Goal: Information Seeking & Learning: Learn about a topic

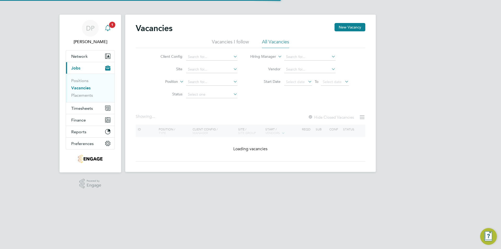
click at [107, 23] on div "Main navigation" at bounding box center [108, 28] width 10 height 10
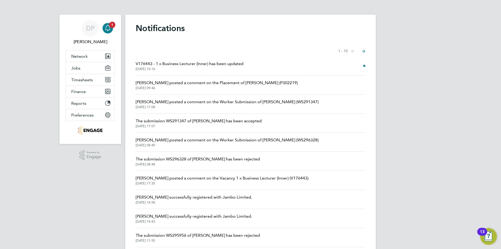
click at [189, 64] on span "V176443 - 1 x Business Lecturer (Inner) has been updated" at bounding box center [190, 64] width 108 height 6
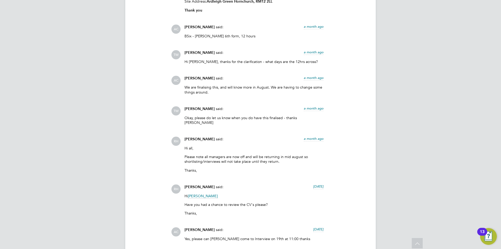
scroll to position [1220, 0]
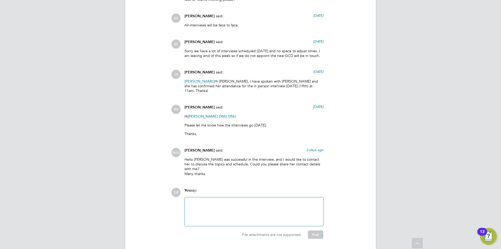
click at [240, 157] on p "Hello Rufena, Sheida was successful in the interview, and I would like to conta…" at bounding box center [254, 166] width 139 height 19
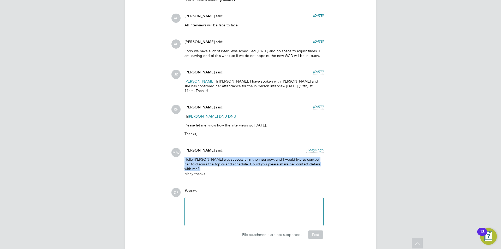
click at [240, 157] on p "Hello Rufena, Sheida was successful in the interview, and I would like to conta…" at bounding box center [254, 166] width 139 height 19
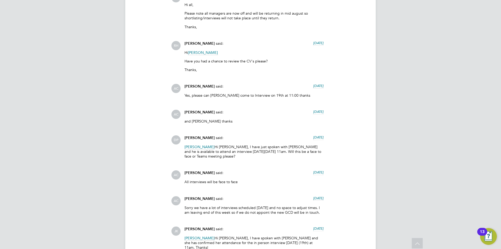
scroll to position [933, 0]
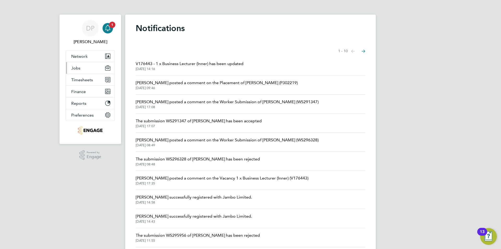
click at [88, 68] on button "Jobs" at bounding box center [90, 67] width 49 height 11
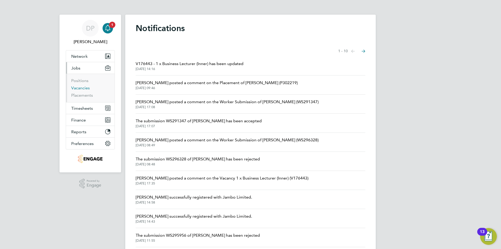
click at [84, 90] on link "Vacancies" at bounding box center [80, 87] width 19 height 5
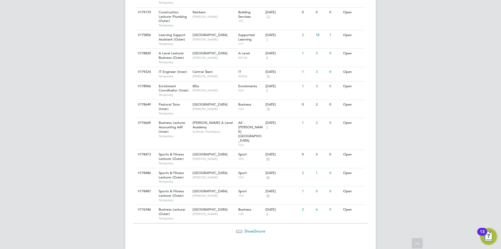
click at [241, 228] on div "Show 2 more" at bounding box center [250, 230] width 235 height 5
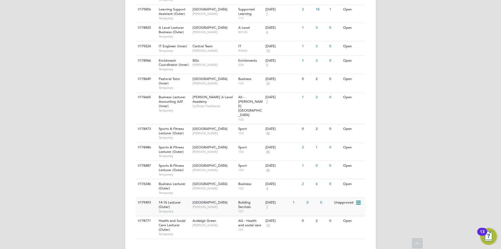
click at [206, 205] on span "Anthony McAlmont" at bounding box center [214, 207] width 43 height 4
click at [272, 180] on div "20 Aug 2025 4" at bounding box center [277, 186] width 27 height 14
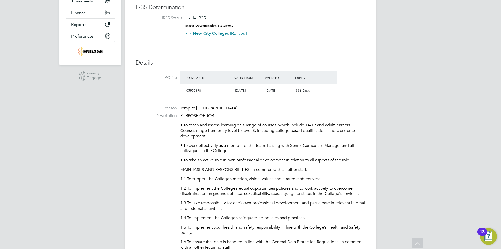
scroll to position [3, 0]
